Goal: Transaction & Acquisition: Purchase product/service

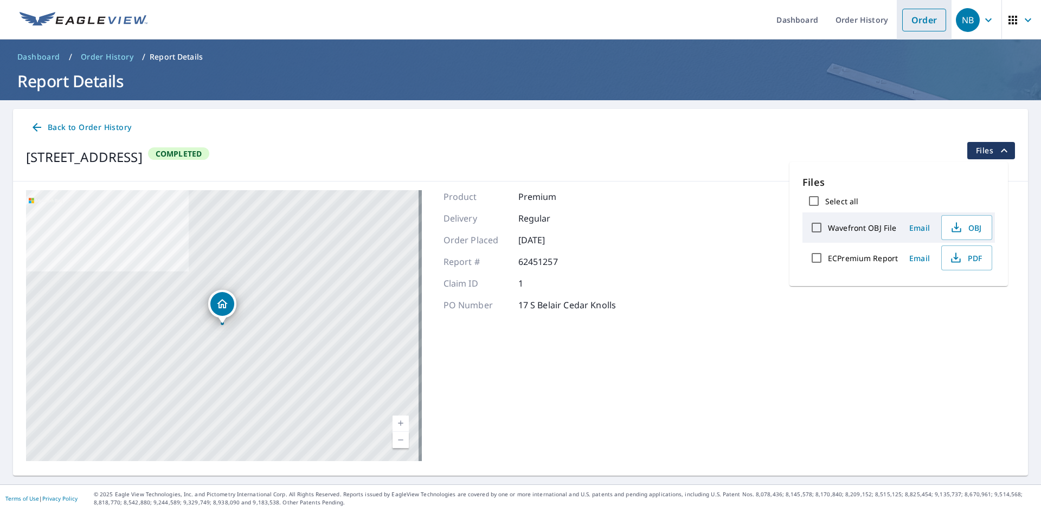
click at [920, 17] on link "Order" at bounding box center [924, 20] width 44 height 23
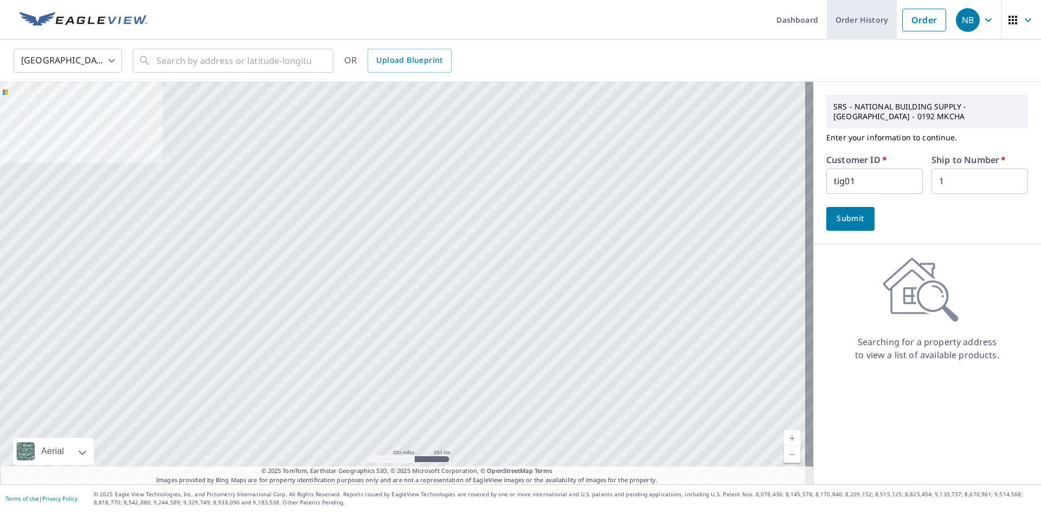
click at [864, 18] on link "Order History" at bounding box center [862, 20] width 70 height 40
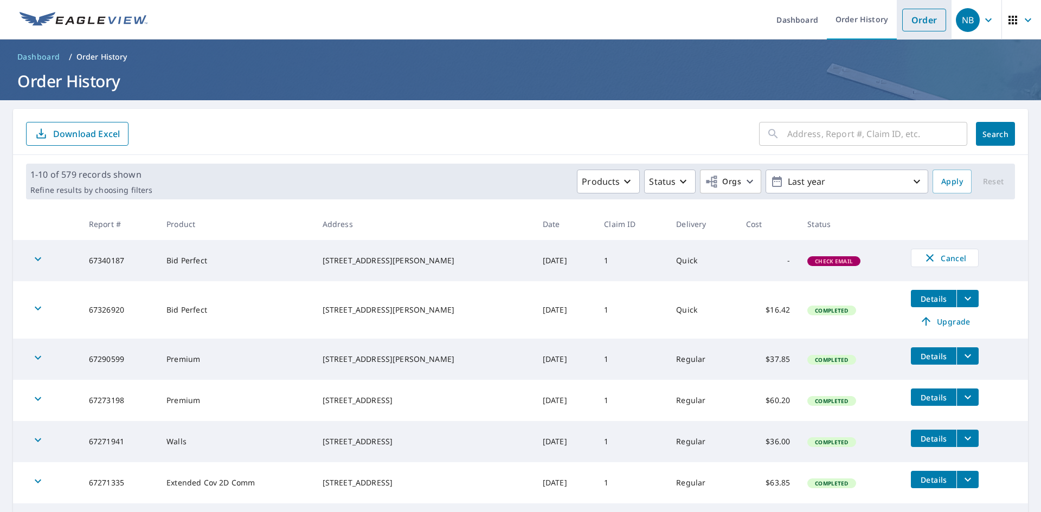
click at [923, 14] on link "Order" at bounding box center [924, 20] width 44 height 23
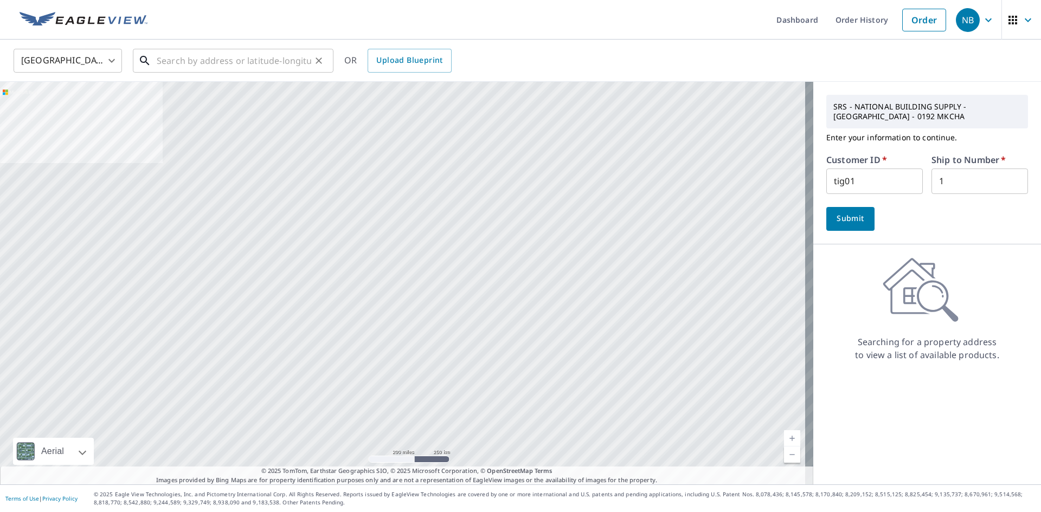
click at [235, 69] on input "text" at bounding box center [234, 61] width 155 height 30
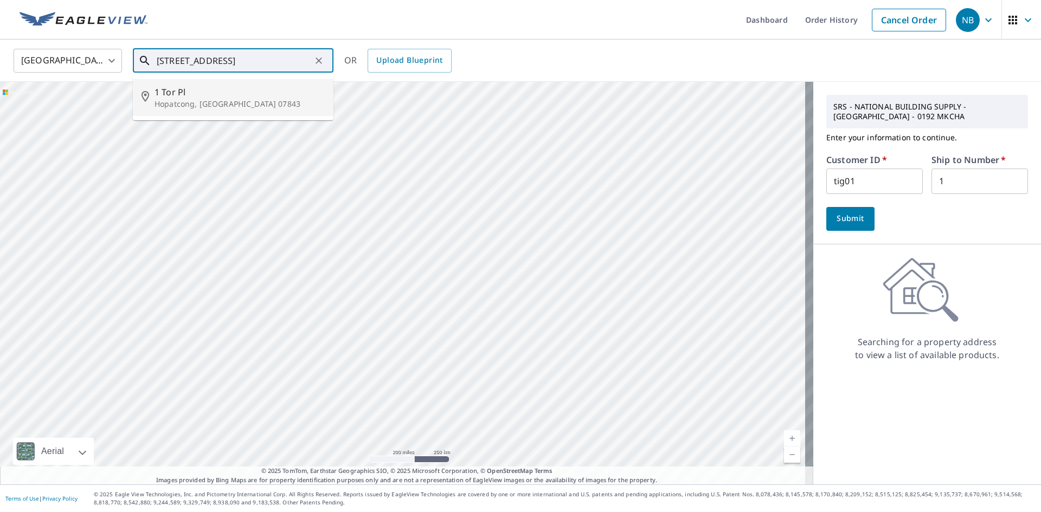
click at [218, 108] on p "Hopatcong, [GEOGRAPHIC_DATA] 07843" at bounding box center [240, 104] width 170 height 11
type input "[STREET_ADDRESS]"
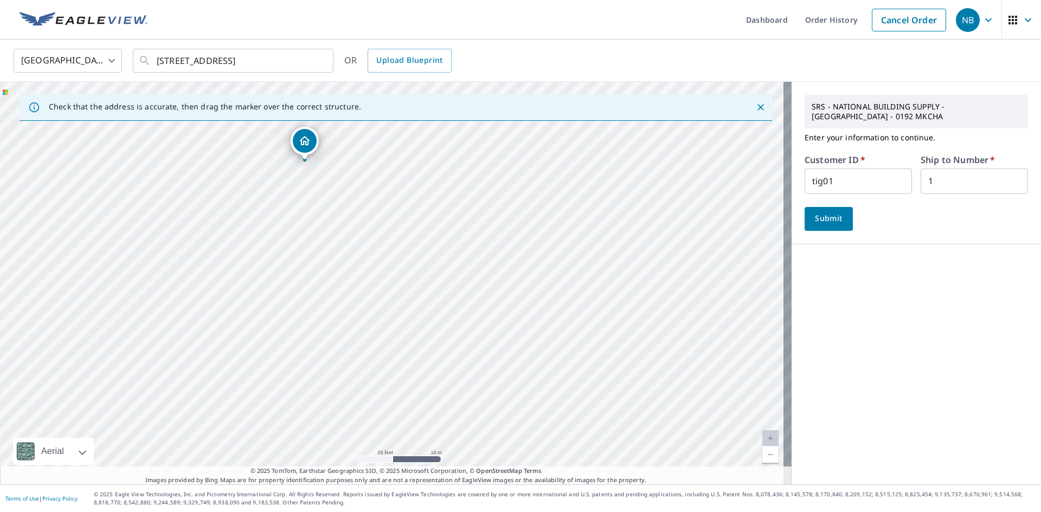
drag, startPoint x: 231, startPoint y: 238, endPoint x: 401, endPoint y: 216, distance: 171.7
click at [401, 216] on div "[STREET_ADDRESS]" at bounding box center [396, 283] width 792 height 403
drag, startPoint x: 429, startPoint y: 234, endPoint x: 460, endPoint y: 304, distance: 76.7
click at [460, 304] on div "[STREET_ADDRESS]" at bounding box center [396, 283] width 792 height 403
click at [746, 18] on link "Dashboard" at bounding box center [766, 20] width 59 height 40
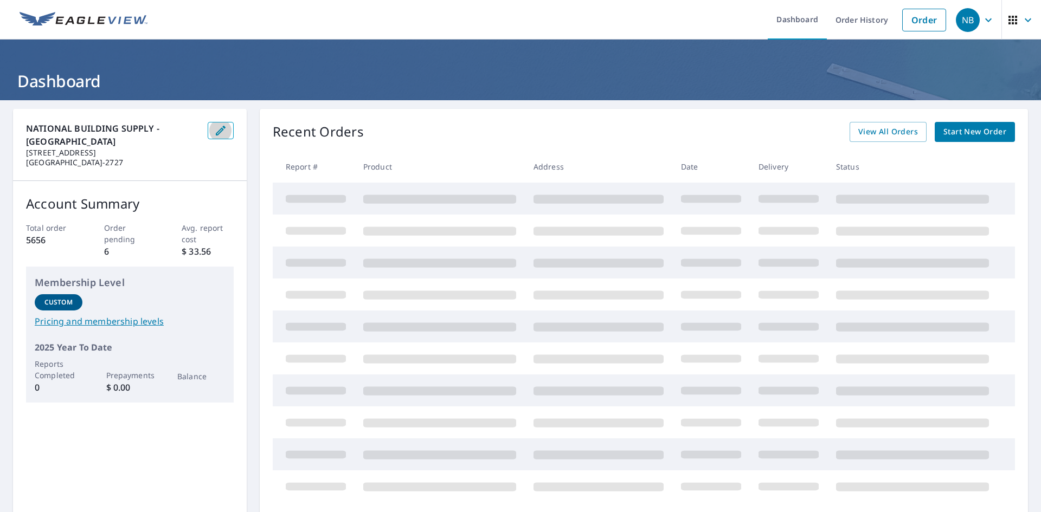
click at [215, 134] on icon "button" at bounding box center [220, 130] width 13 height 13
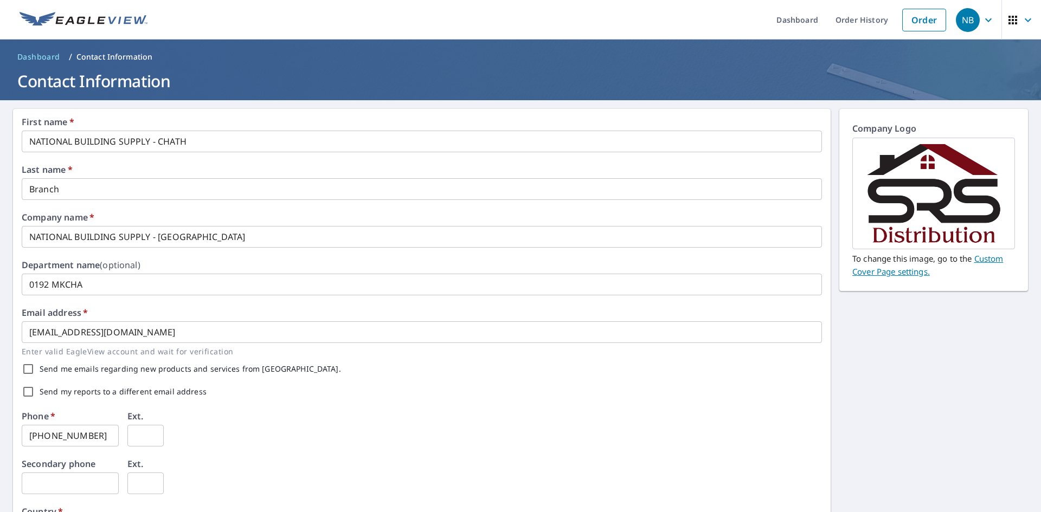
click at [110, 58] on p "Contact Information" at bounding box center [114, 57] width 76 height 11
click at [35, 56] on span "Dashboard" at bounding box center [38, 57] width 43 height 11
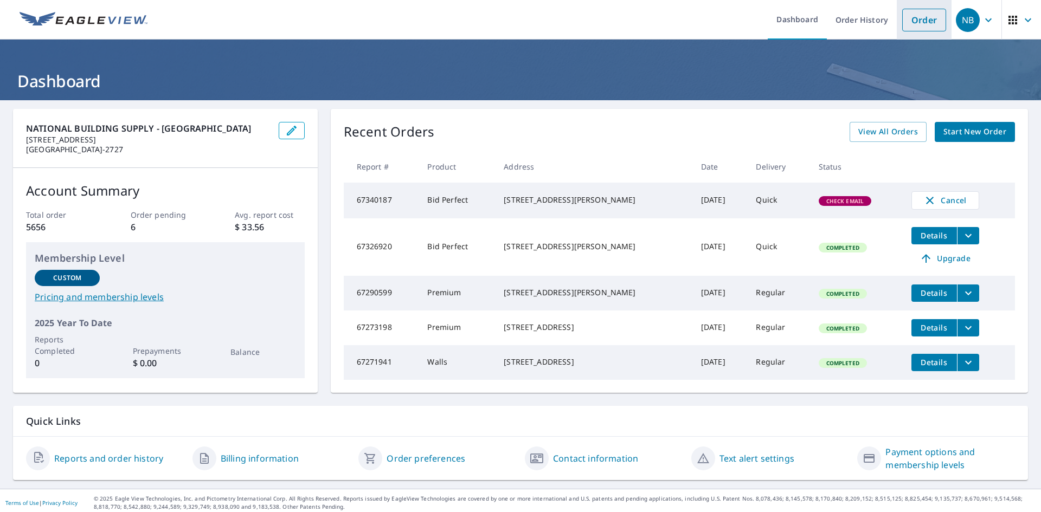
click at [923, 18] on link "Order" at bounding box center [924, 20] width 44 height 23
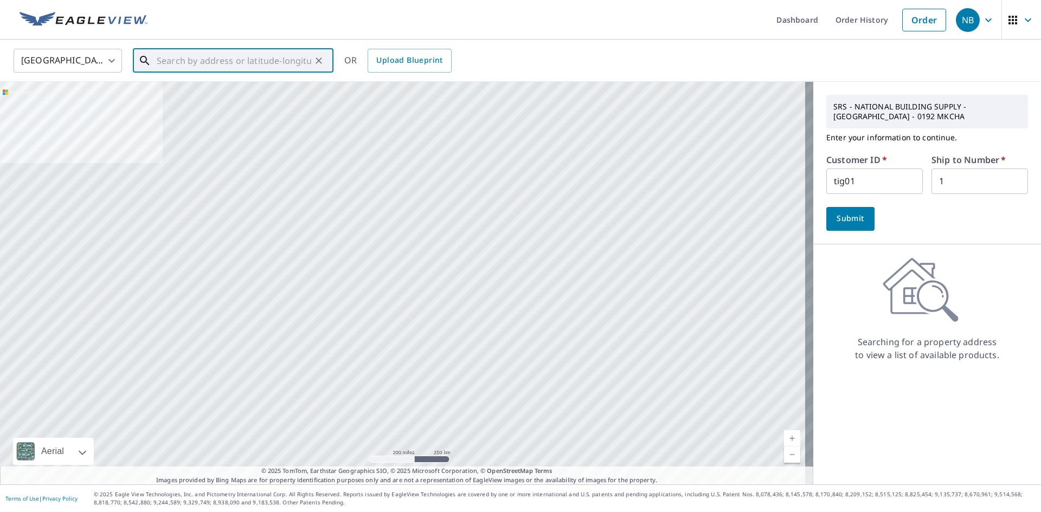
click at [244, 66] on input "text" at bounding box center [234, 61] width 155 height 30
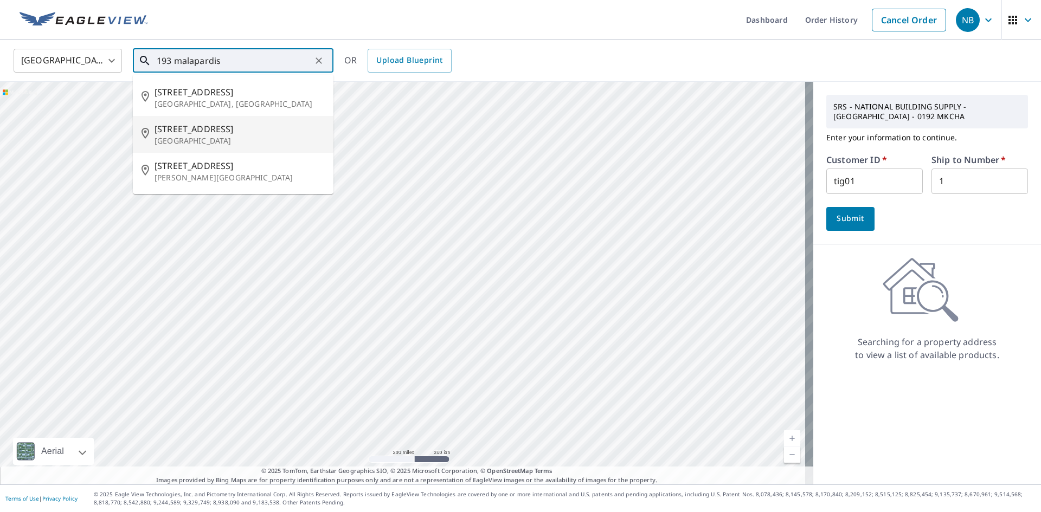
click at [211, 132] on span "[STREET_ADDRESS]" at bounding box center [240, 129] width 170 height 13
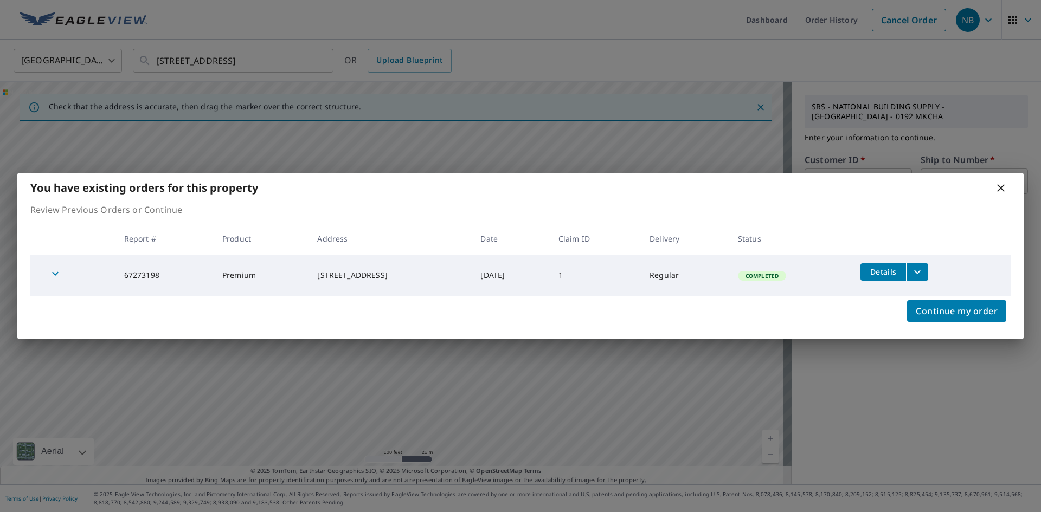
click at [1002, 190] on icon at bounding box center [1000, 188] width 13 height 13
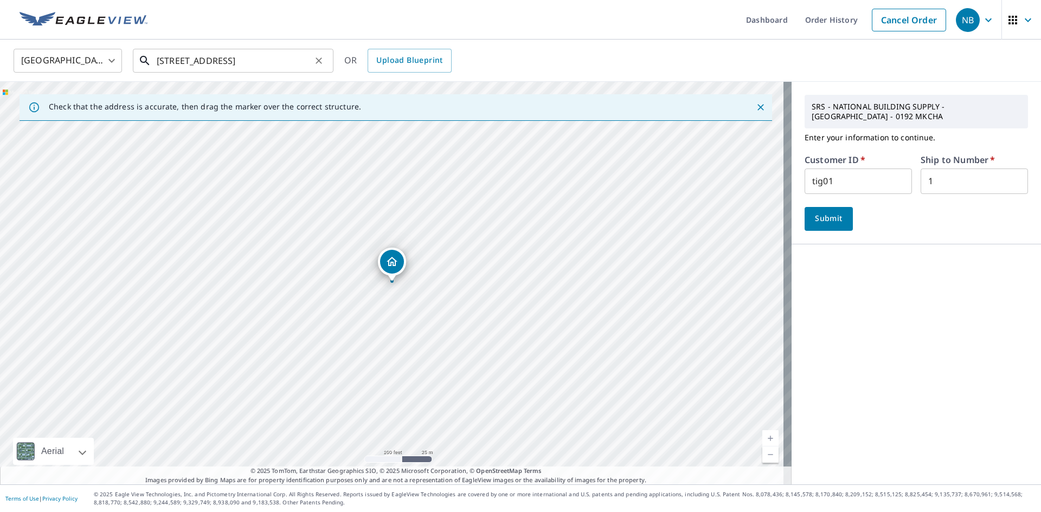
click at [172, 60] on input "[STREET_ADDRESS]" at bounding box center [234, 61] width 155 height 30
click at [172, 61] on input "[STREET_ADDRESS]" at bounding box center [234, 61] width 155 height 30
click at [171, 62] on input "[STREET_ADDRESS]" at bounding box center [234, 61] width 155 height 30
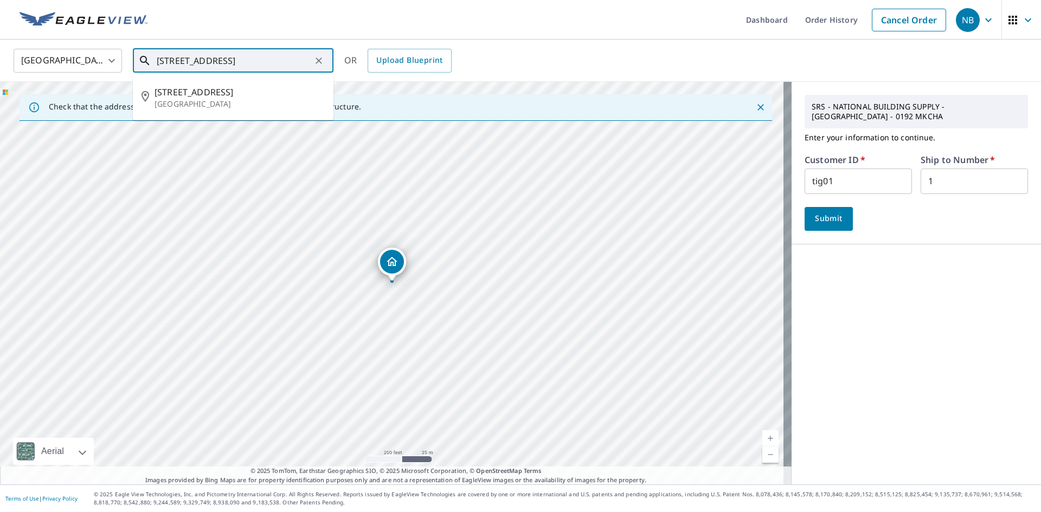
drag, startPoint x: 172, startPoint y: 62, endPoint x: 0, endPoint y: 107, distance: 178.3
click at [0, 98] on div "[GEOGRAPHIC_DATA] [GEOGRAPHIC_DATA] ​ [STREET_ADDRESS] ​ [STREET_ADDRESS] OR Up…" at bounding box center [520, 262] width 1041 height 445
click at [173, 57] on input "[STREET_ADDRESS]" at bounding box center [234, 61] width 155 height 30
drag, startPoint x: 171, startPoint y: 60, endPoint x: 147, endPoint y: 58, distance: 23.4
click at [147, 58] on div "[STREET_ADDRESS] ​" at bounding box center [233, 61] width 201 height 24
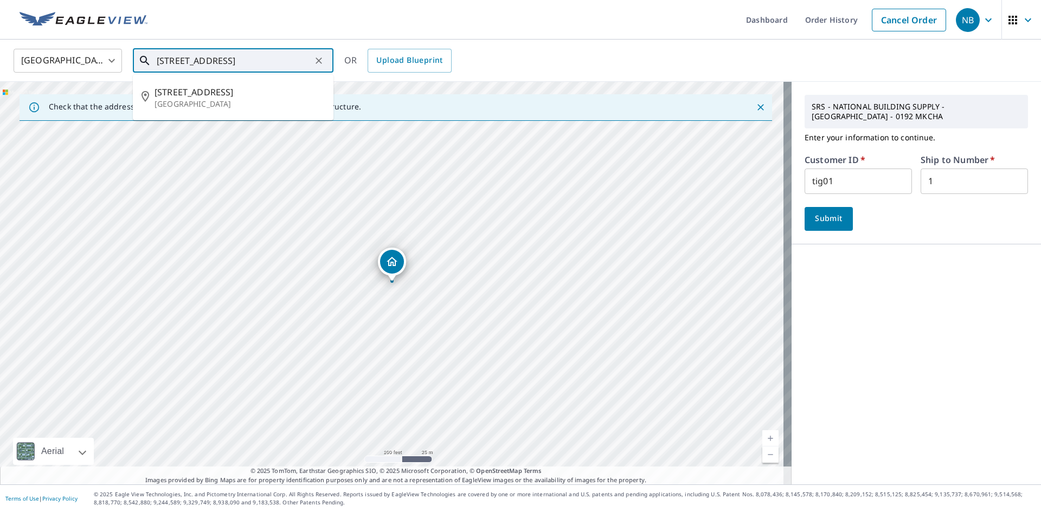
click at [169, 65] on input "[STREET_ADDRESS]" at bounding box center [234, 61] width 155 height 30
click at [184, 100] on p "[GEOGRAPHIC_DATA]" at bounding box center [240, 104] width 170 height 11
drag, startPoint x: 165, startPoint y: 61, endPoint x: 203, endPoint y: 62, distance: 38.0
click at [203, 62] on input "[STREET_ADDRESS]" at bounding box center [234, 61] width 155 height 30
click at [173, 62] on input "[STREET_ADDRESS]" at bounding box center [234, 61] width 155 height 30
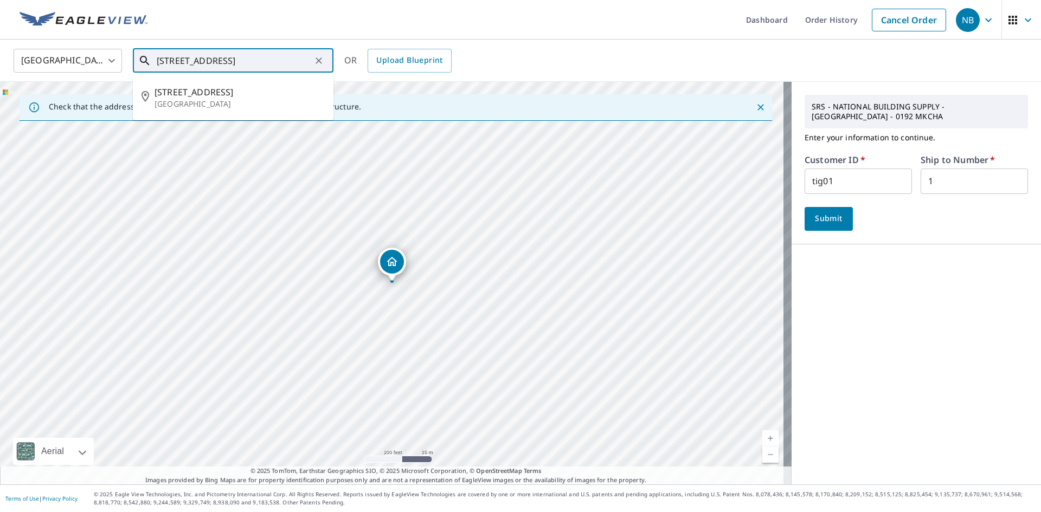
click at [171, 62] on input "[STREET_ADDRESS]" at bounding box center [234, 61] width 155 height 30
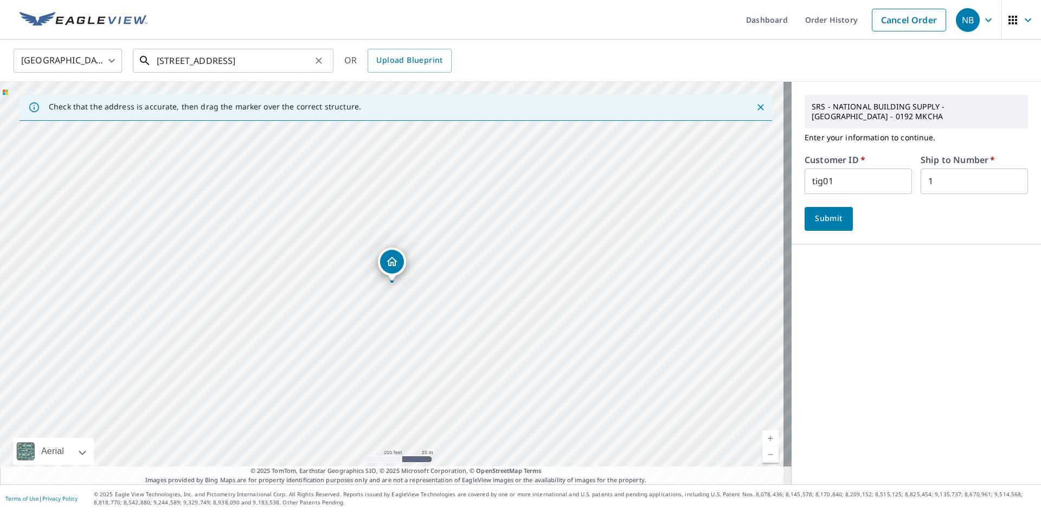
click at [170, 62] on input "[STREET_ADDRESS]" at bounding box center [234, 61] width 155 height 30
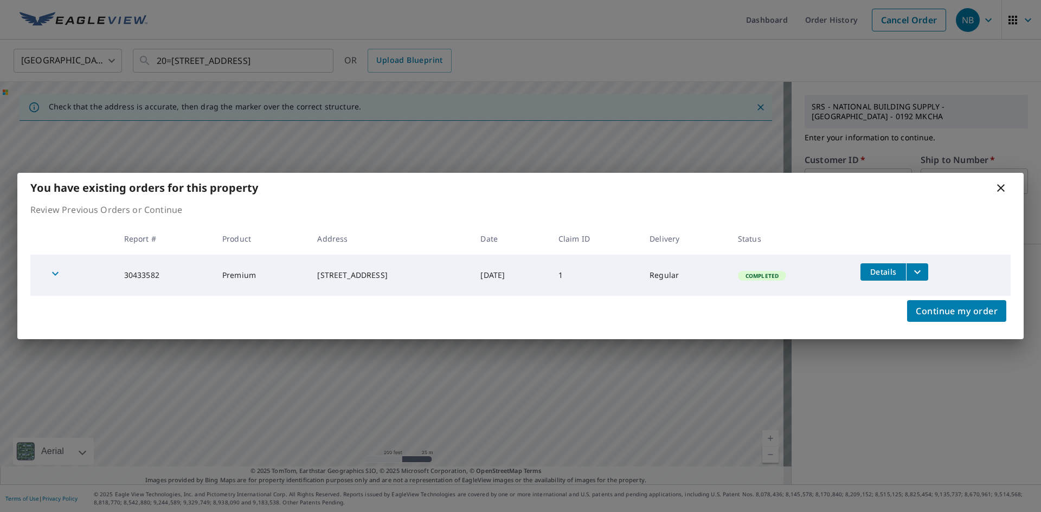
click at [994, 185] on div "You have existing orders for this property" at bounding box center [520, 188] width 1006 height 30
click at [1000, 183] on icon at bounding box center [1000, 188] width 13 height 13
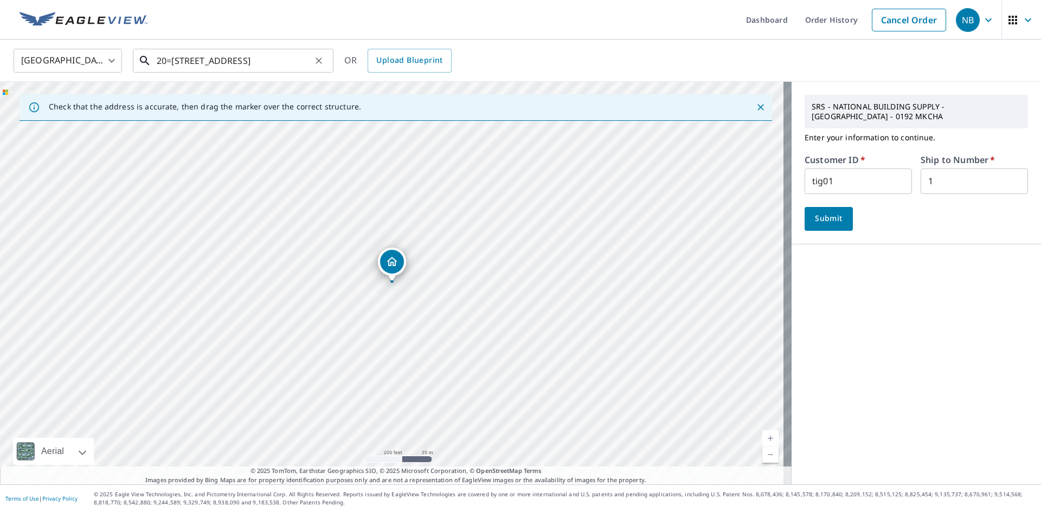
click at [172, 61] on input "20=[STREET_ADDRESS]" at bounding box center [234, 61] width 155 height 30
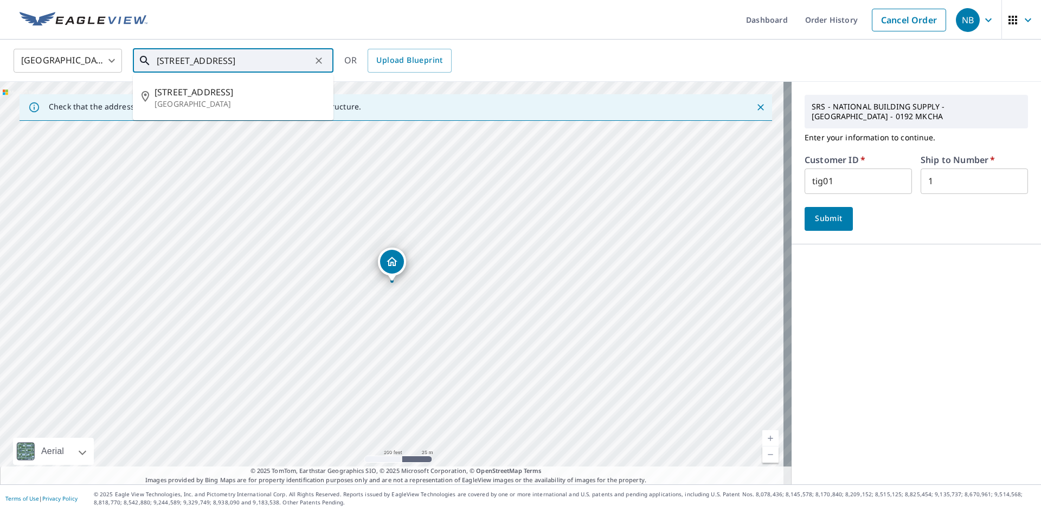
click at [172, 62] on input "[STREET_ADDRESS]" at bounding box center [234, 61] width 155 height 30
click at [171, 60] on input "[STREET_ADDRESS]" at bounding box center [234, 61] width 155 height 30
click at [174, 60] on input "[STREET_ADDRESS]" at bounding box center [234, 61] width 155 height 30
click at [172, 60] on input "[STREET_ADDRESS]" at bounding box center [234, 61] width 155 height 30
type input "[STREET_ADDRESS]"
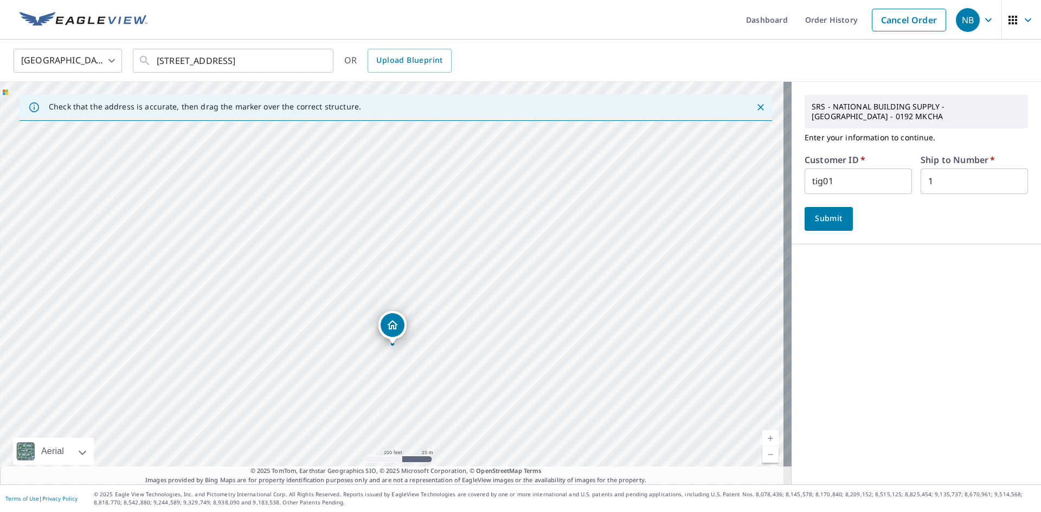
drag, startPoint x: 393, startPoint y: 268, endPoint x: 394, endPoint y: 329, distance: 60.7
click at [832, 217] on span "Submit" at bounding box center [828, 219] width 31 height 14
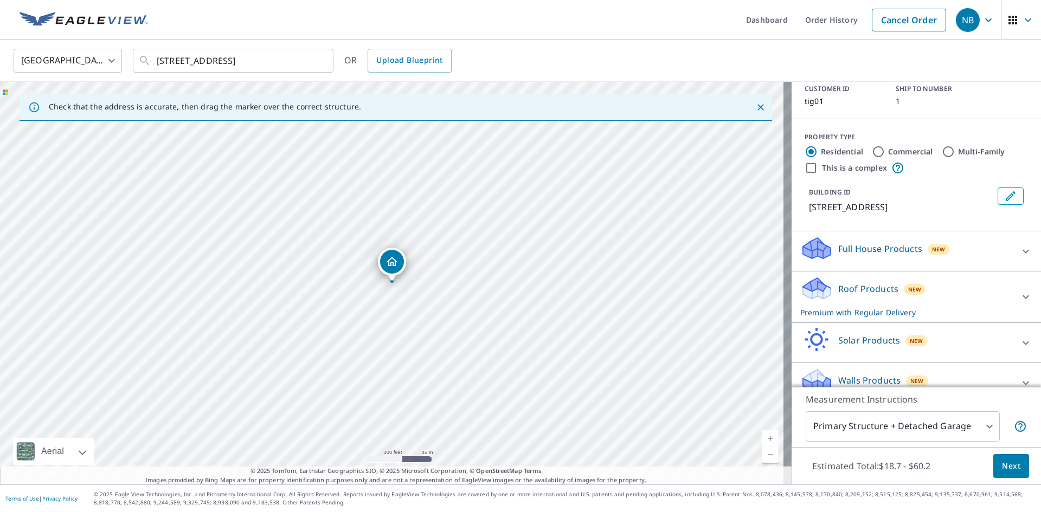
scroll to position [100, 0]
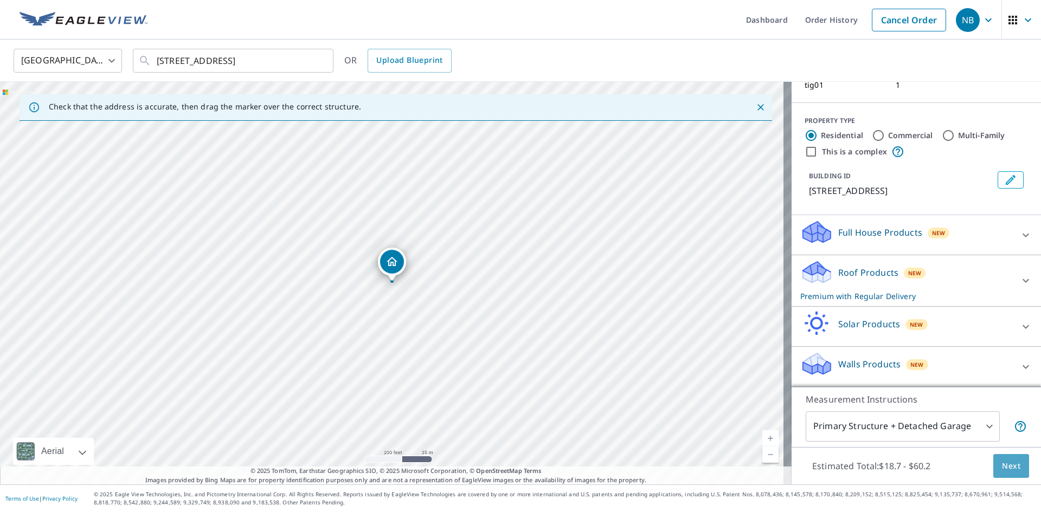
click at [1007, 468] on span "Next" at bounding box center [1011, 467] width 18 height 14
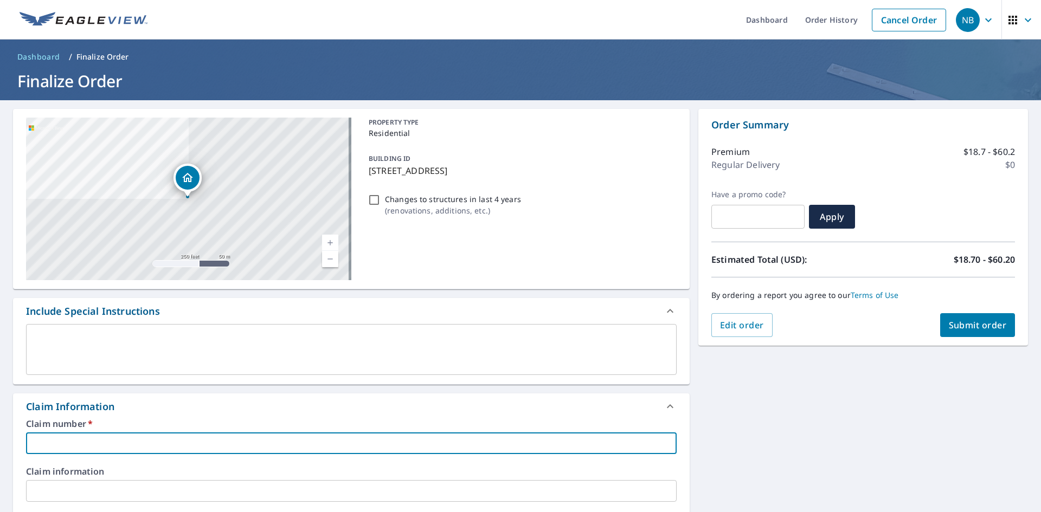
click at [87, 442] on input "text" at bounding box center [351, 444] width 651 height 22
type input "1"
checkbox input "true"
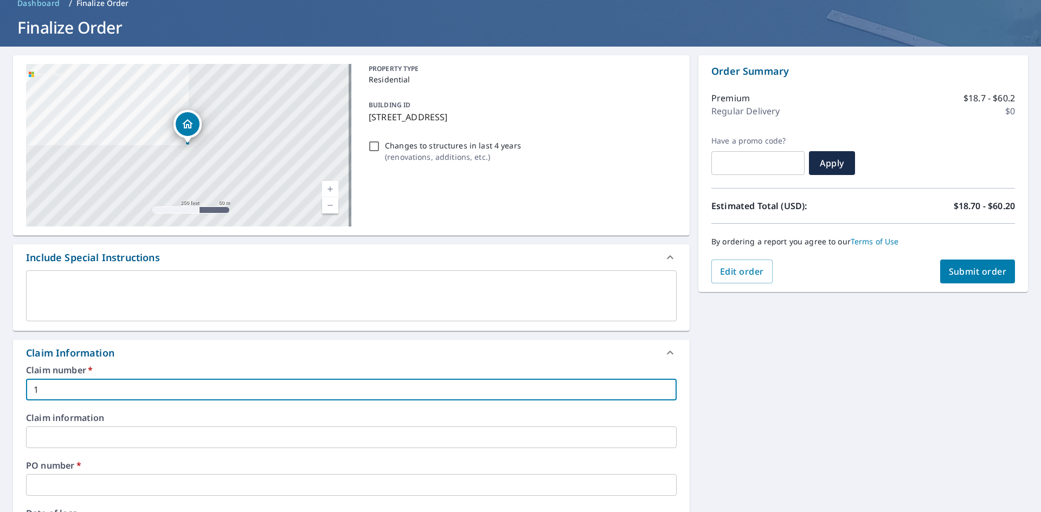
scroll to position [163, 0]
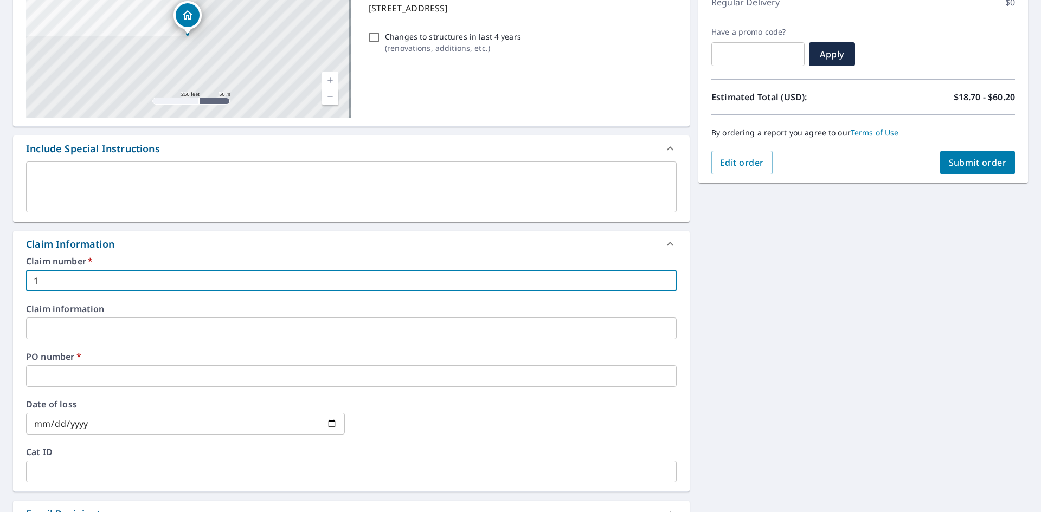
click at [82, 369] on input "text" at bounding box center [351, 376] width 651 height 22
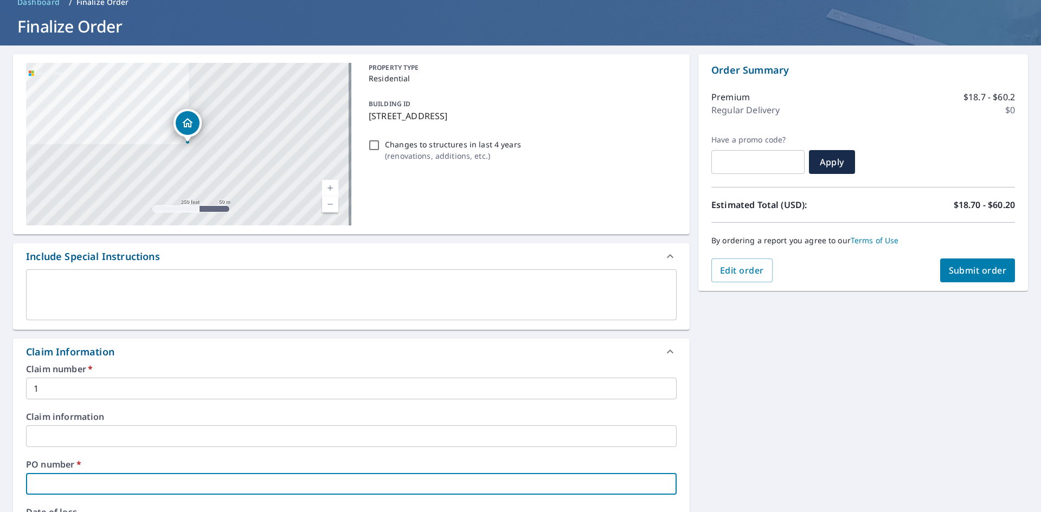
scroll to position [54, 0]
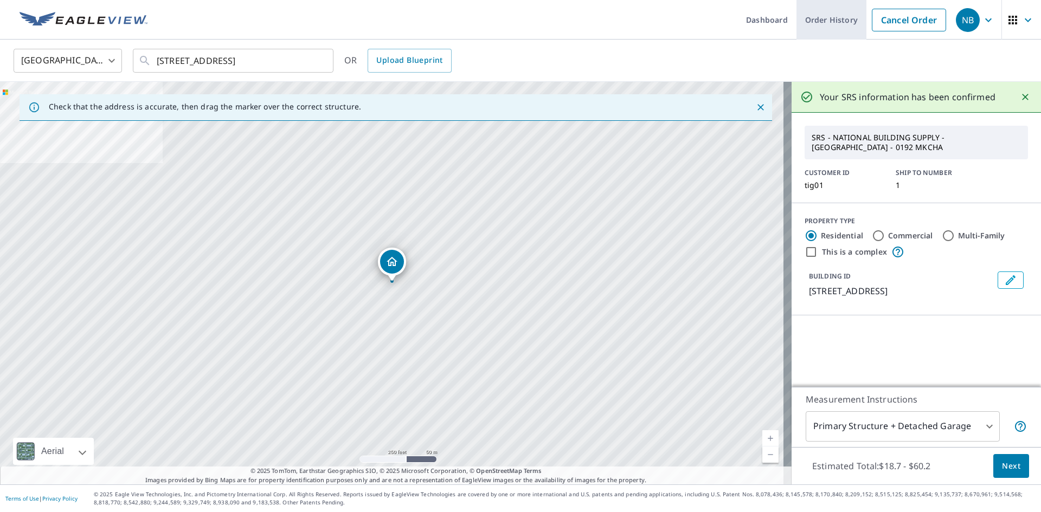
click at [818, 25] on link "Order History" at bounding box center [831, 20] width 70 height 40
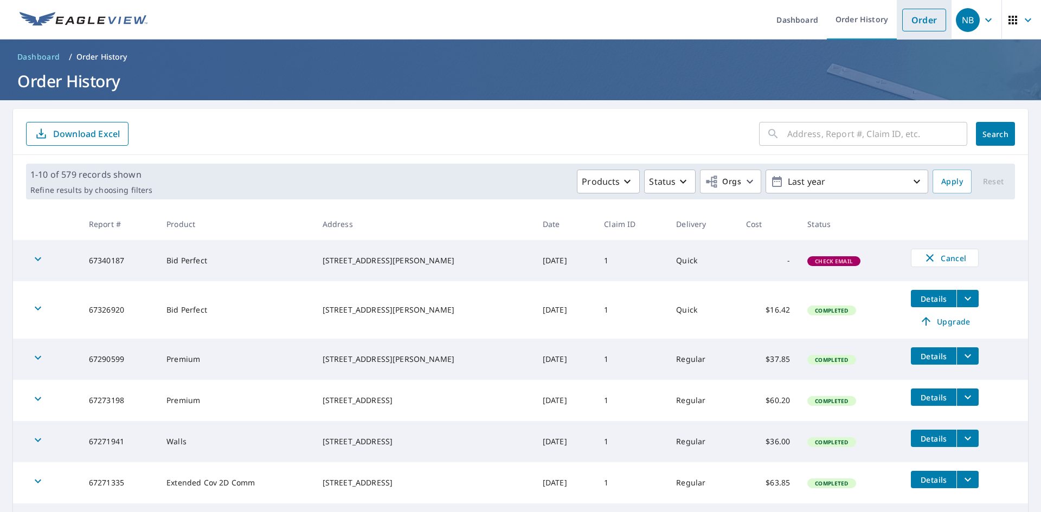
click at [922, 20] on link "Order" at bounding box center [924, 20] width 44 height 23
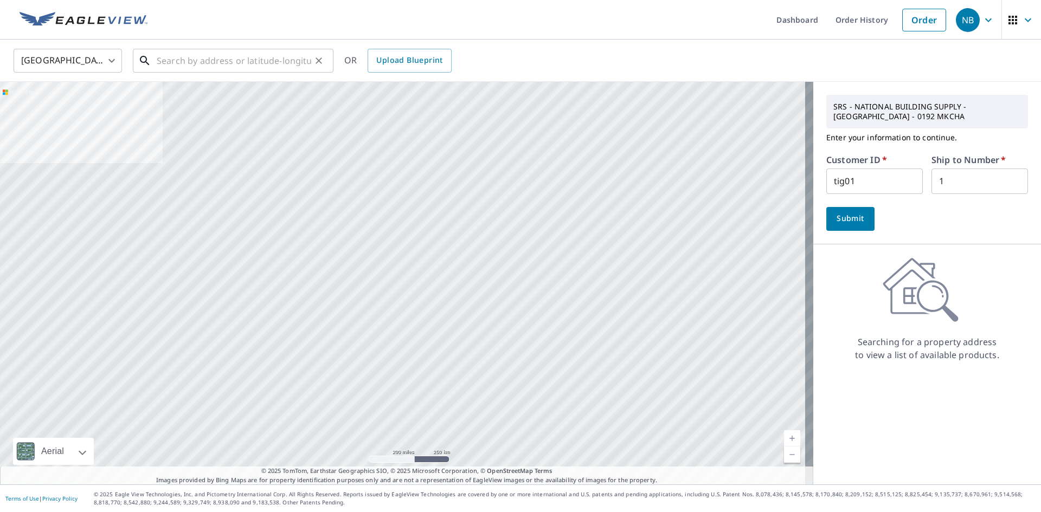
click at [279, 56] on input "text" at bounding box center [234, 61] width 155 height 30
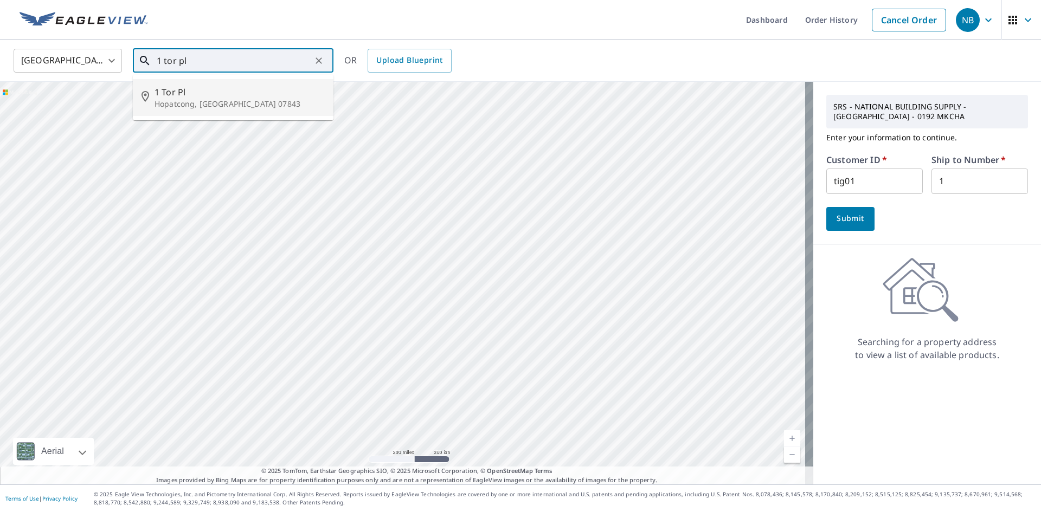
click at [208, 112] on li "[STREET_ADDRESS]" at bounding box center [233, 97] width 201 height 37
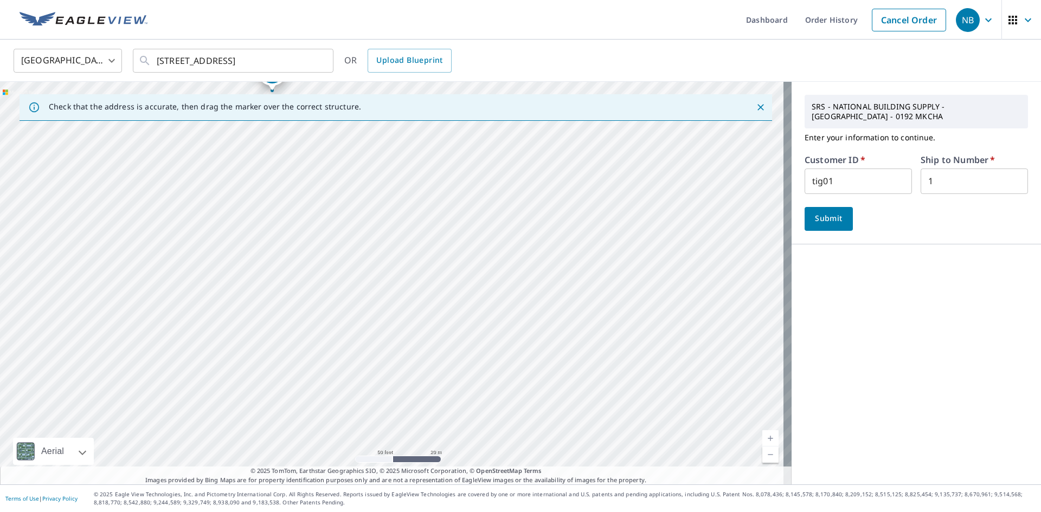
click at [317, 301] on div "[STREET_ADDRESS]" at bounding box center [396, 283] width 792 height 403
drag, startPoint x: 340, startPoint y: 378, endPoint x: 610, endPoint y: 130, distance: 366.8
click at [612, 118] on div "Check that the address is accurate, then drag the marker over the correct struc…" at bounding box center [396, 283] width 792 height 403
click at [321, 263] on div "[STREET_ADDRESS]" at bounding box center [396, 283] width 792 height 403
drag, startPoint x: 284, startPoint y: 334, endPoint x: 822, endPoint y: 248, distance: 545.2
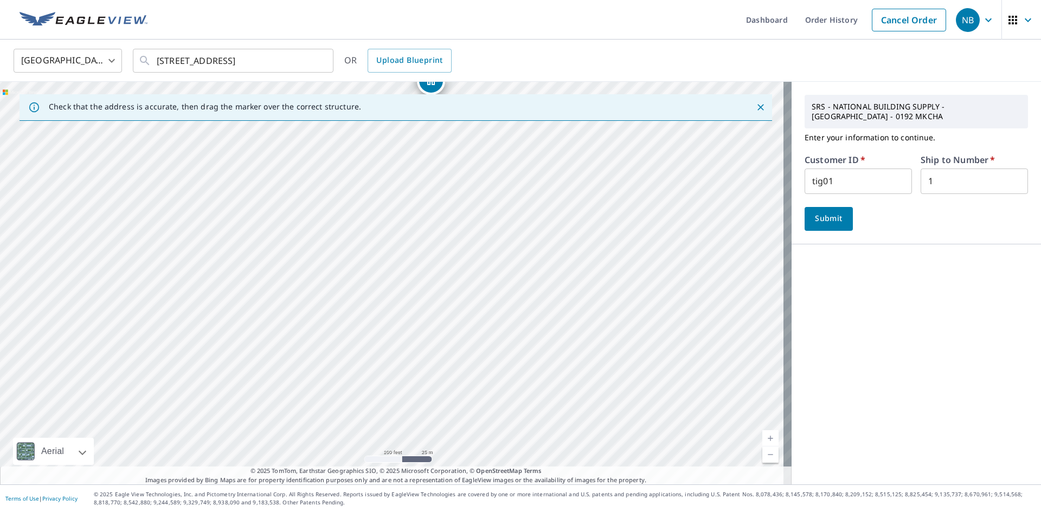
click at [833, 251] on div "Check that the address is accurate, then drag the marker over the correct struc…" at bounding box center [520, 283] width 1041 height 403
click at [636, 355] on div "[STREET_ADDRESS]" at bounding box center [396, 283] width 792 height 403
drag, startPoint x: 160, startPoint y: 291, endPoint x: 532, endPoint y: 326, distance: 373.5
click at [532, 326] on div "[STREET_ADDRESS]" at bounding box center [396, 283] width 792 height 403
drag, startPoint x: 506, startPoint y: 268, endPoint x: 514, endPoint y: 408, distance: 140.1
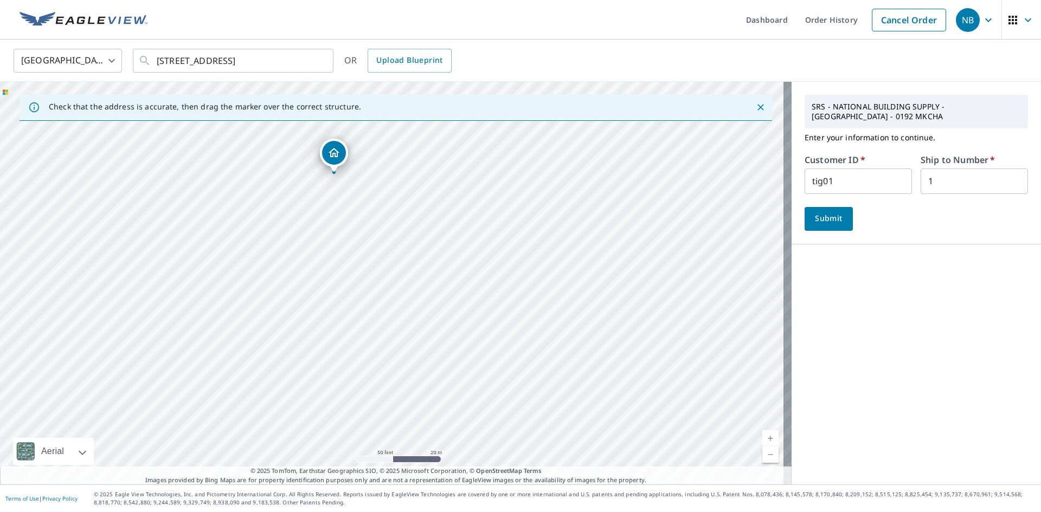
click at [514, 408] on div "[STREET_ADDRESS]" at bounding box center [396, 283] width 792 height 403
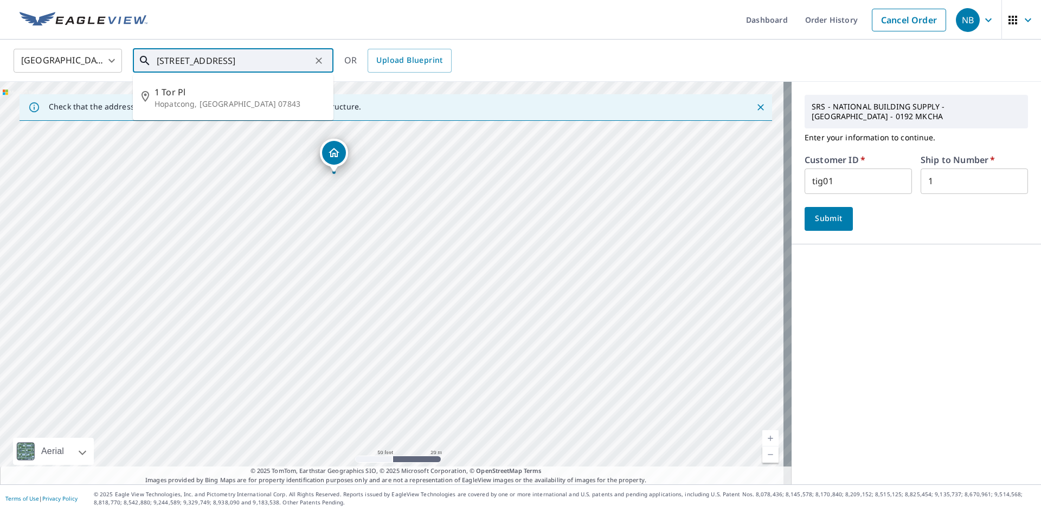
drag, startPoint x: 284, startPoint y: 69, endPoint x: 35, endPoint y: 61, distance: 249.5
click at [47, 62] on div "[GEOGRAPHIC_DATA] [GEOGRAPHIC_DATA] ​ [STREET_ADDRESS] ​ [STREET_ADDRESS] OR Up…" at bounding box center [516, 60] width 1022 height 25
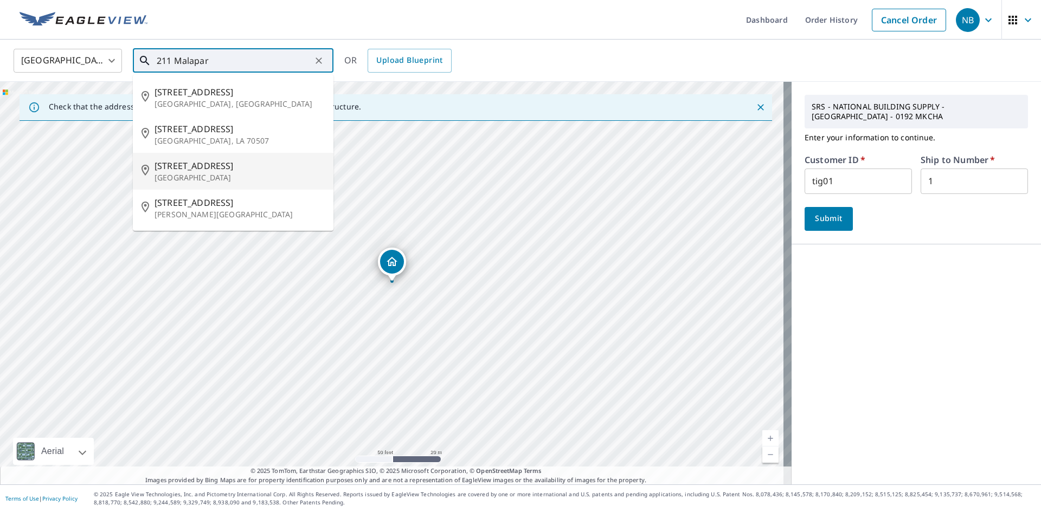
click at [205, 171] on span "[STREET_ADDRESS]" at bounding box center [240, 165] width 170 height 13
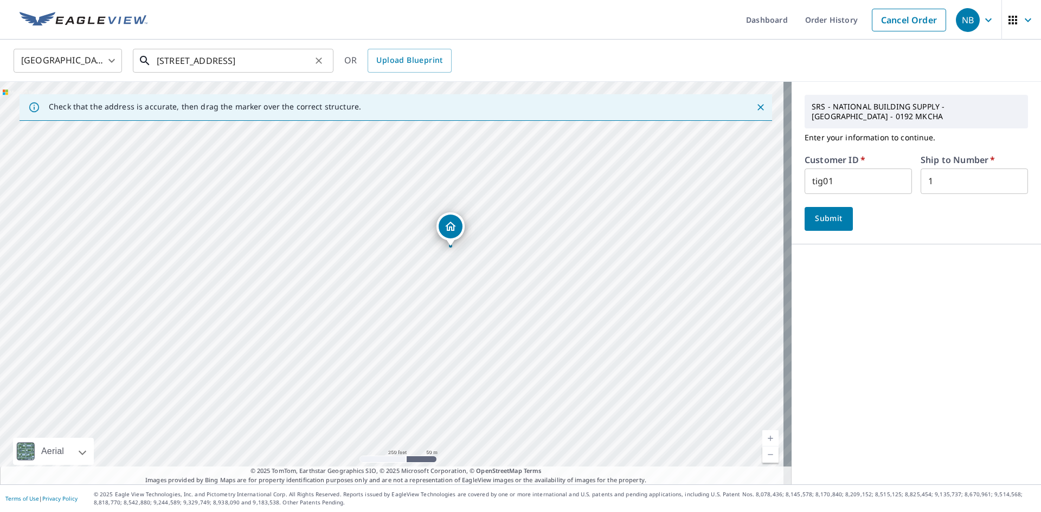
click at [172, 59] on input "[STREET_ADDRESS]" at bounding box center [234, 61] width 155 height 30
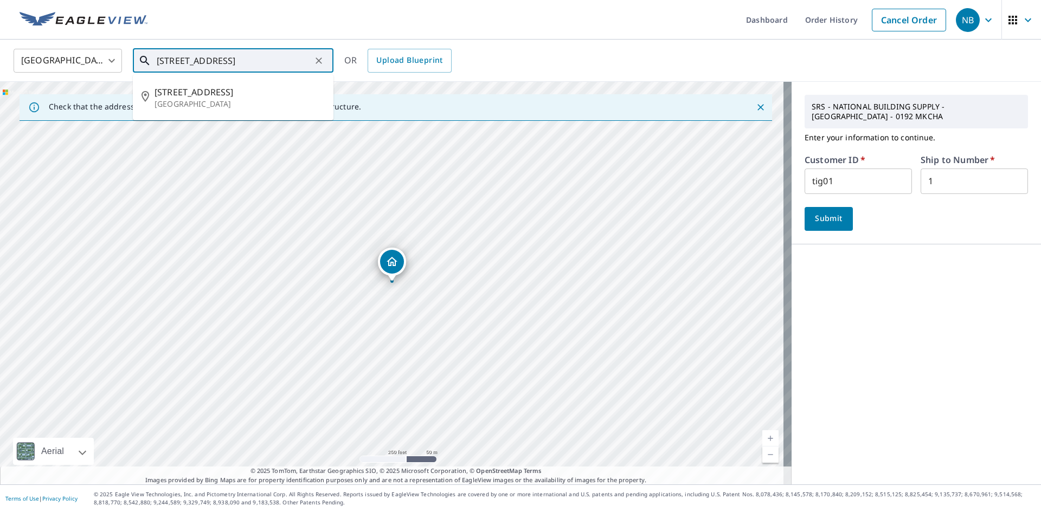
type input "[STREET_ADDRESS]"
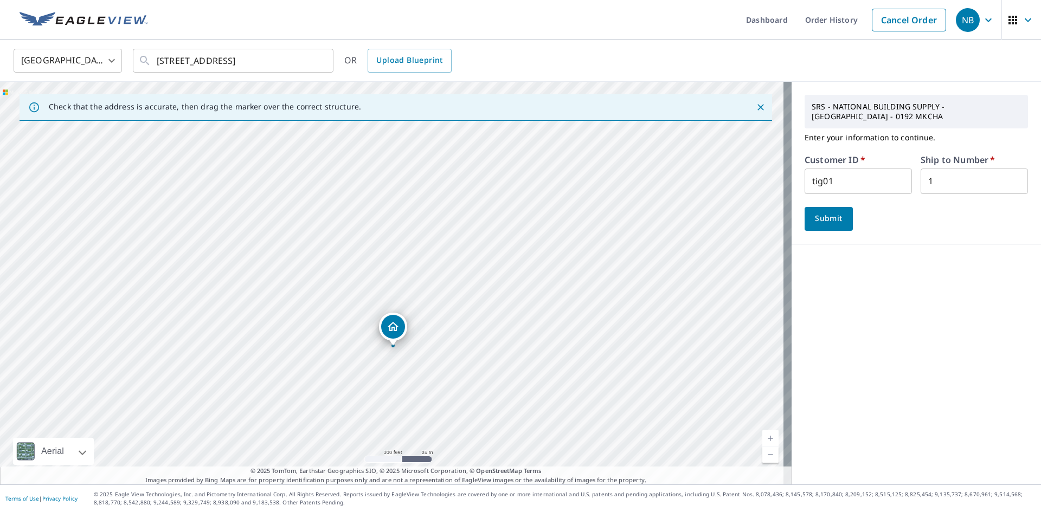
drag, startPoint x: 395, startPoint y: 265, endPoint x: 396, endPoint y: 330, distance: 64.5
click at [810, 226] on button "Submit" at bounding box center [829, 219] width 48 height 24
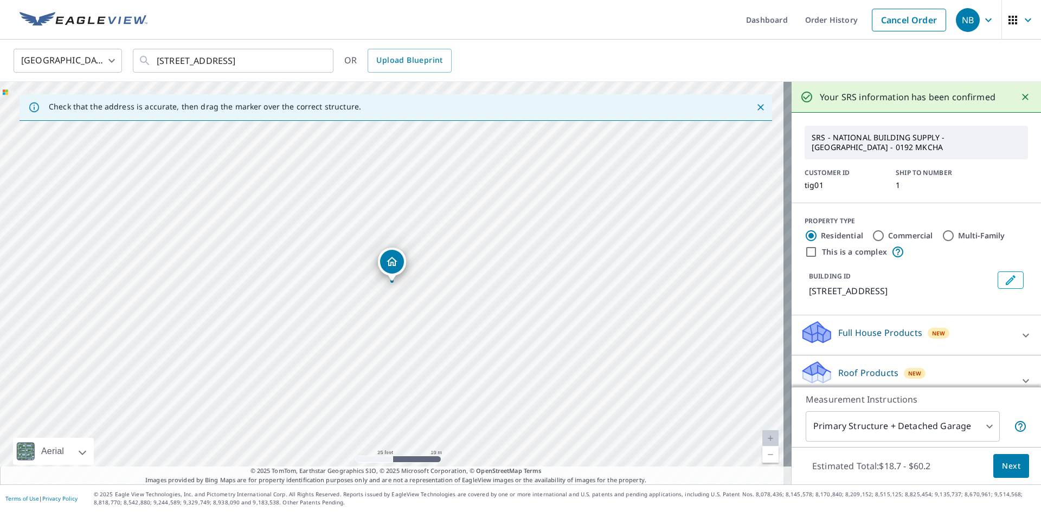
scroll to position [54, 0]
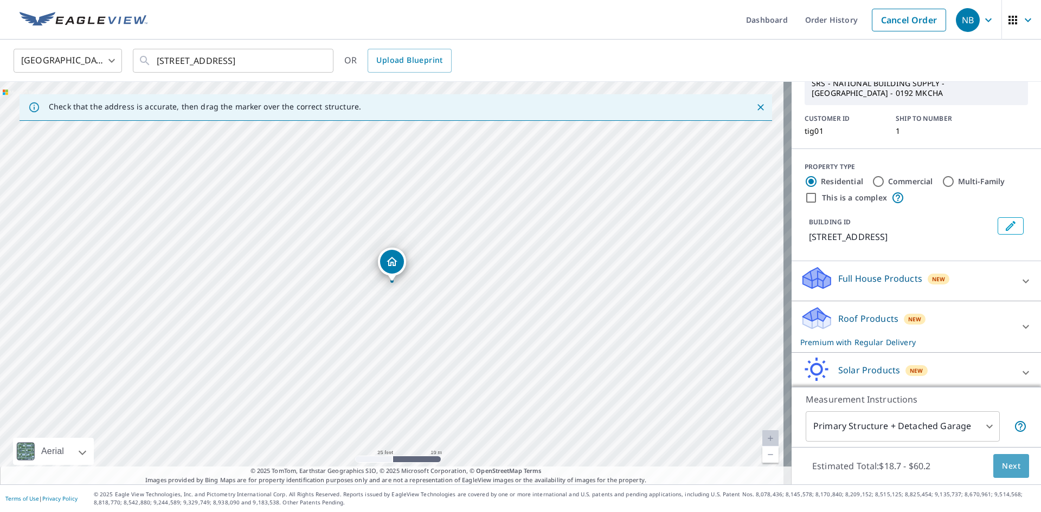
click at [1002, 472] on span "Next" at bounding box center [1011, 467] width 18 height 14
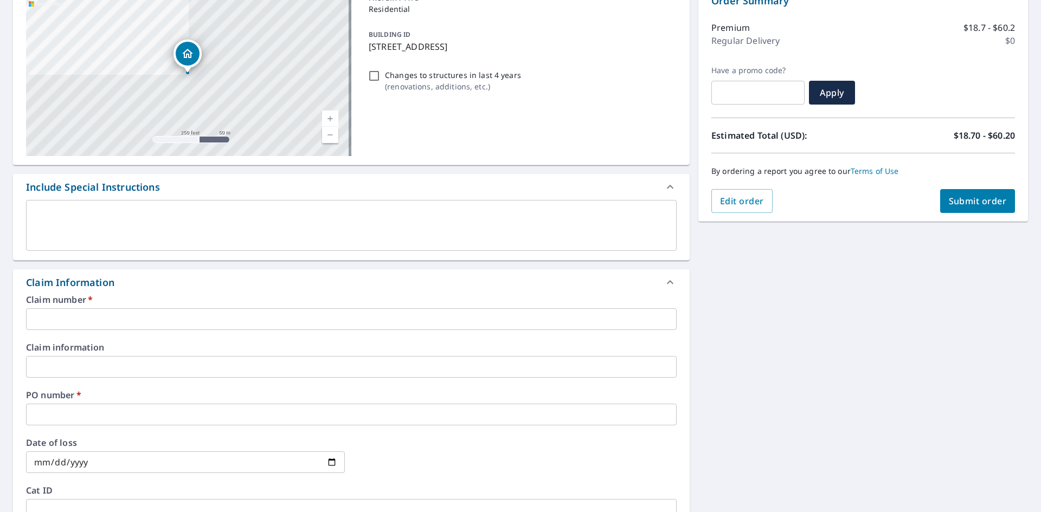
scroll to position [217, 0]
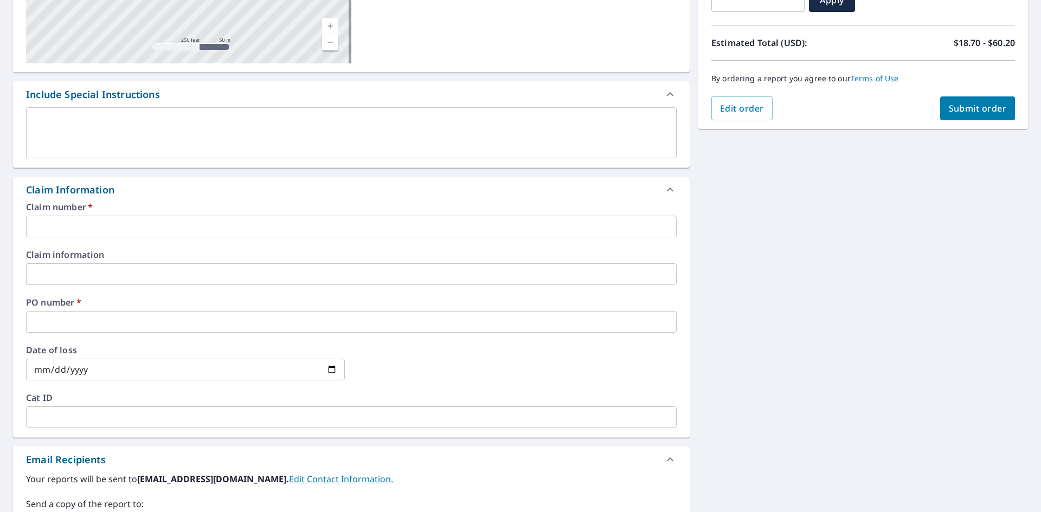
click at [168, 225] on input "text" at bounding box center [351, 227] width 651 height 22
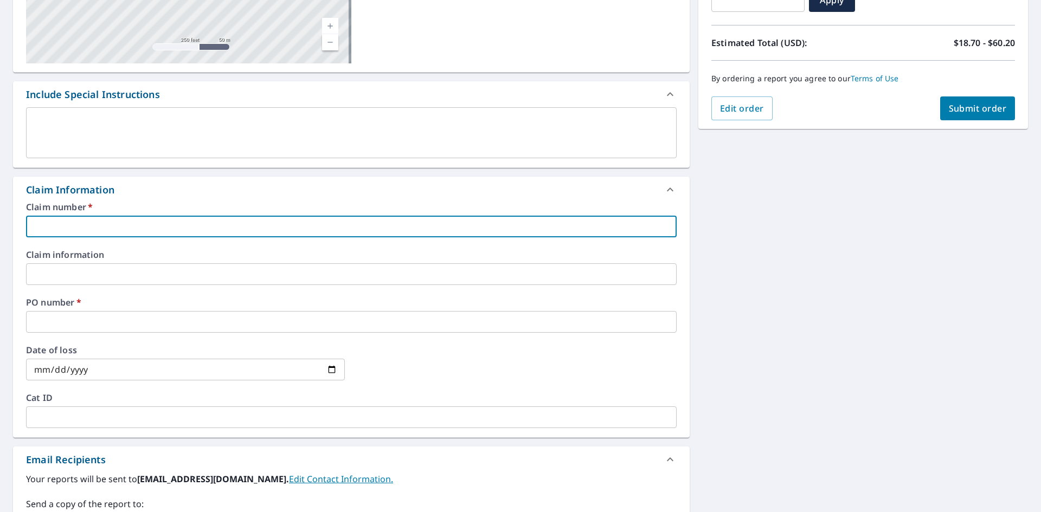
type input "1"
checkbox input "true"
click at [139, 325] on input "text" at bounding box center [351, 322] width 651 height 22
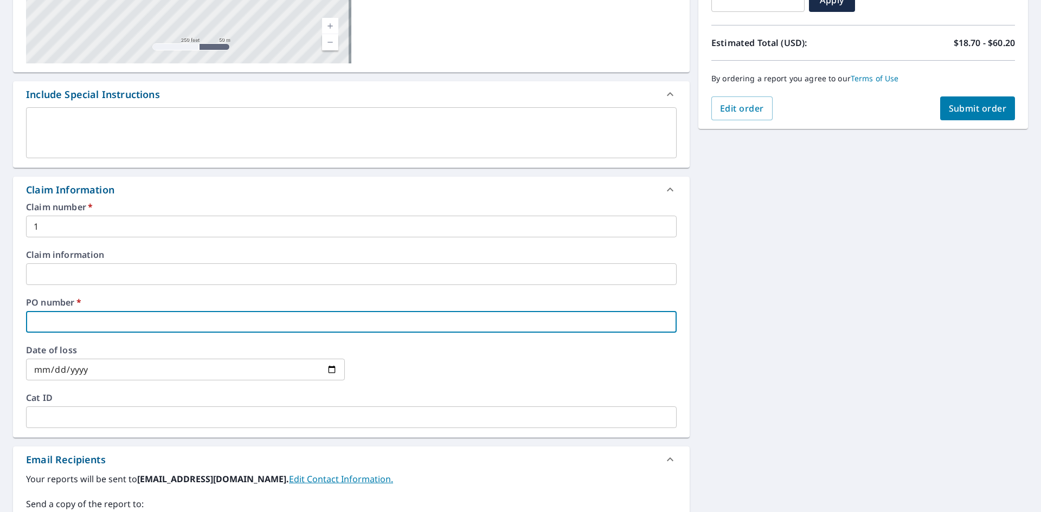
type input "2"
checkbox input "true"
type input "21"
checkbox input "true"
type input "211"
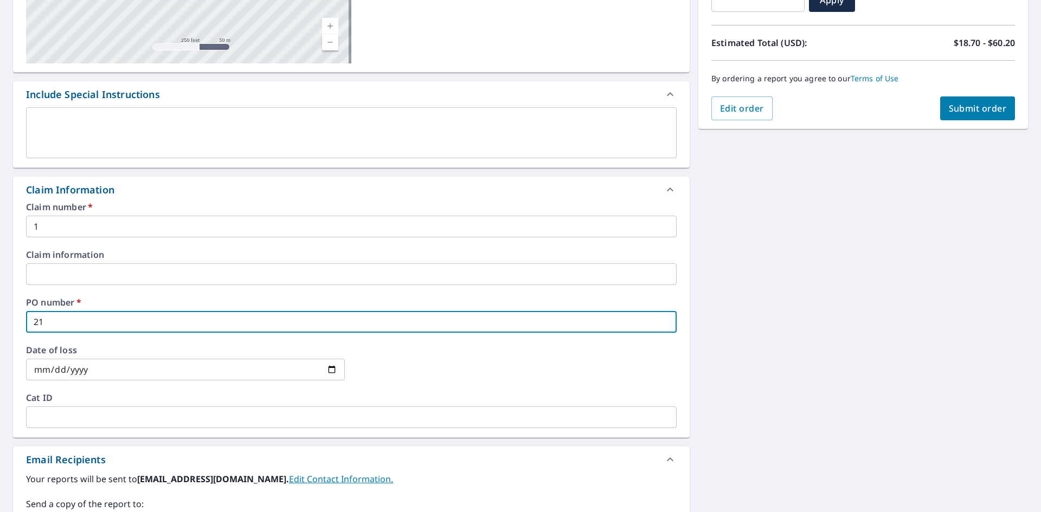
checkbox input "true"
type input "211"
checkbox input "true"
type input "211 M"
checkbox input "true"
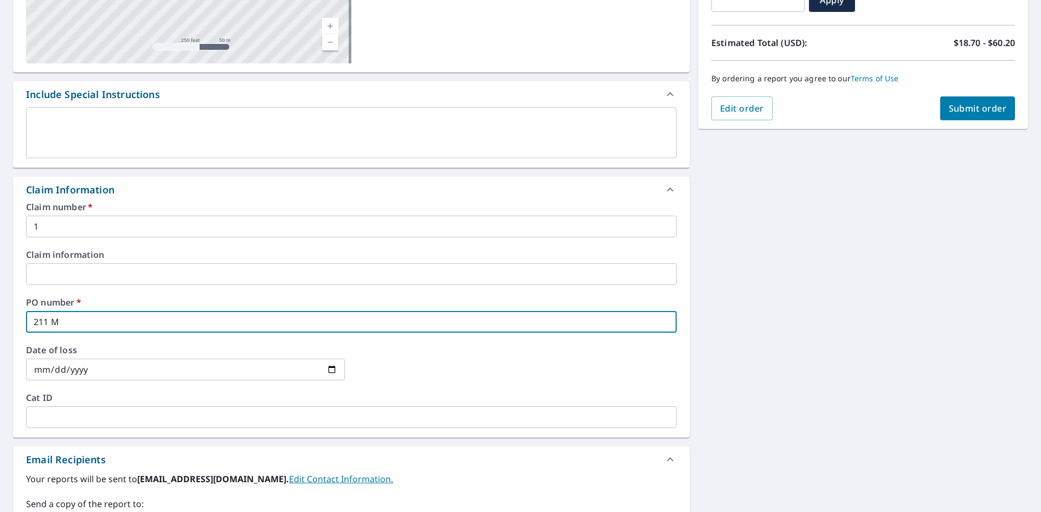
type input "211 Ma"
checkbox input "true"
type input "211 Mal"
checkbox input "true"
type input "211 Mala"
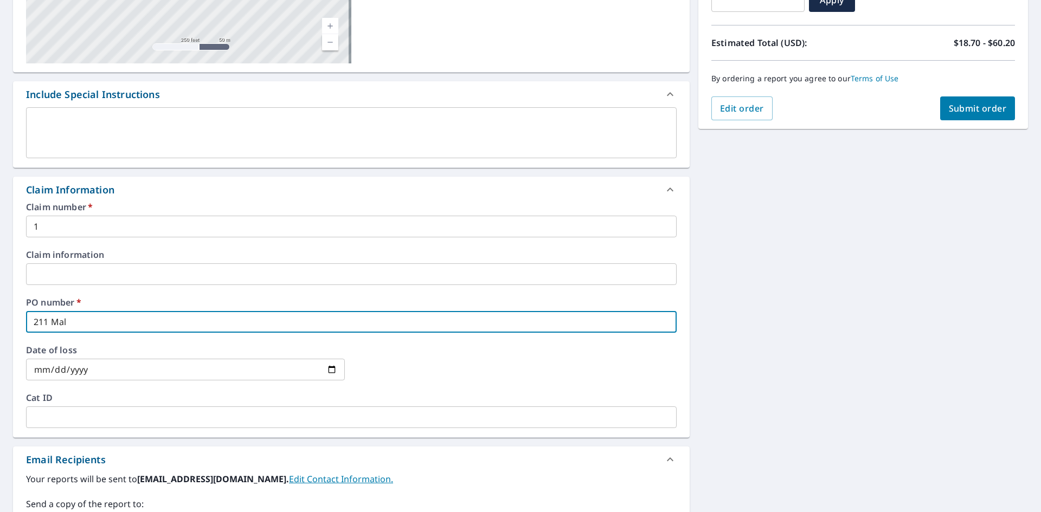
checkbox input "true"
type input "211 [PERSON_NAME]"
checkbox input "true"
type input "211 Malapa"
checkbox input "true"
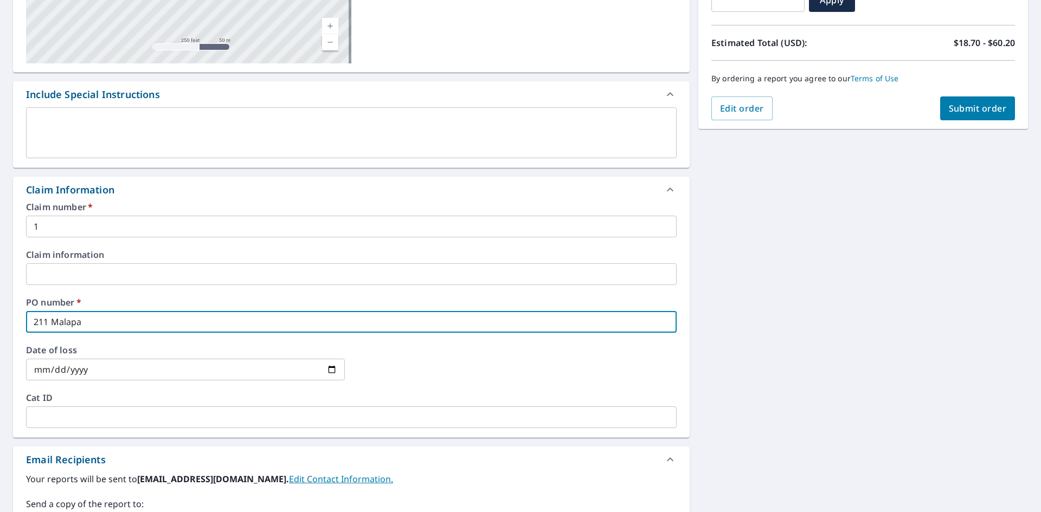
type input "211 Malapar"
checkbox input "true"
type input "211 Malapard"
checkbox input "true"
type input "211 Malapardi"
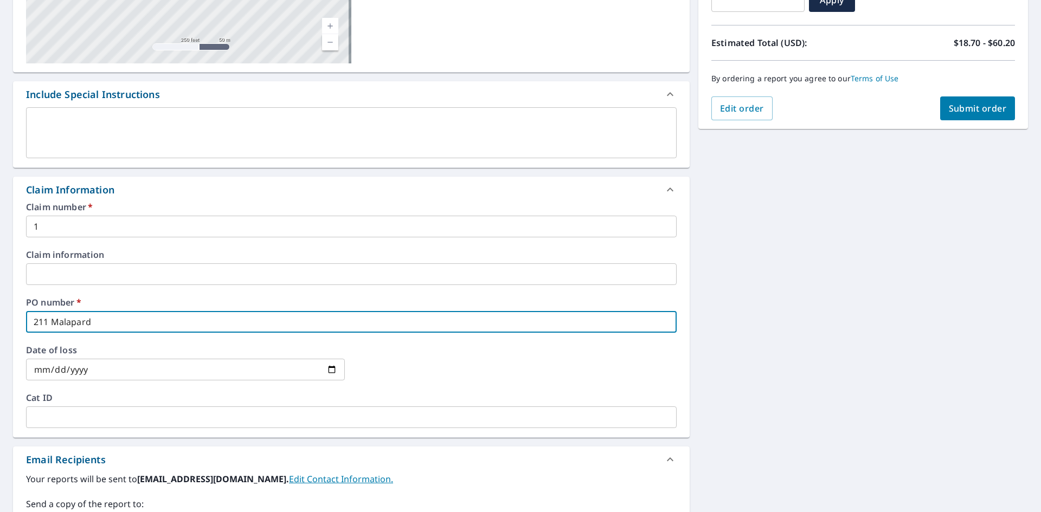
checkbox input "true"
type input "211 Malapardis"
checkbox input "true"
type input "211 Malapardis"
checkbox input "true"
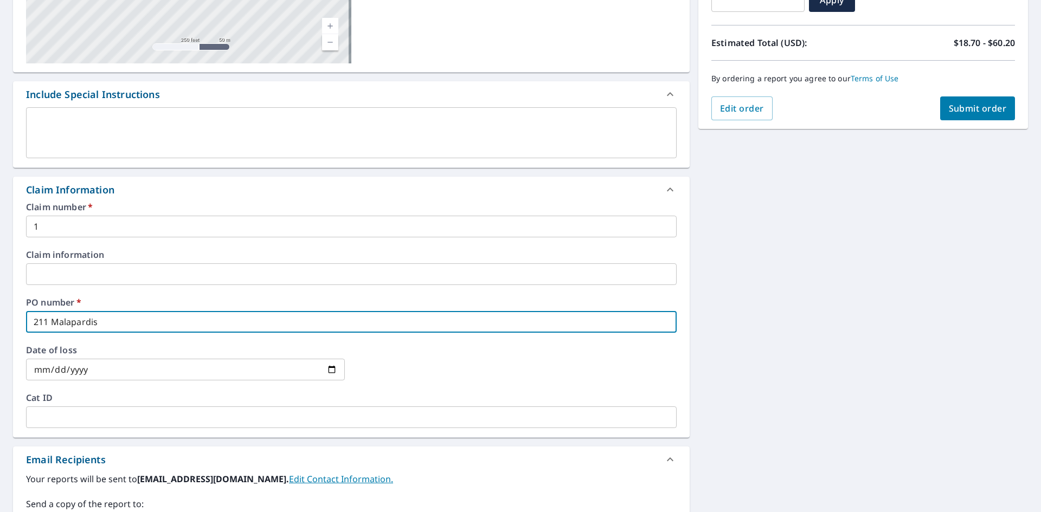
type input "211 Malapardis C"
checkbox input "true"
type input "211 Malapardis Ce"
checkbox input "true"
type input "211 Malapardis Ced"
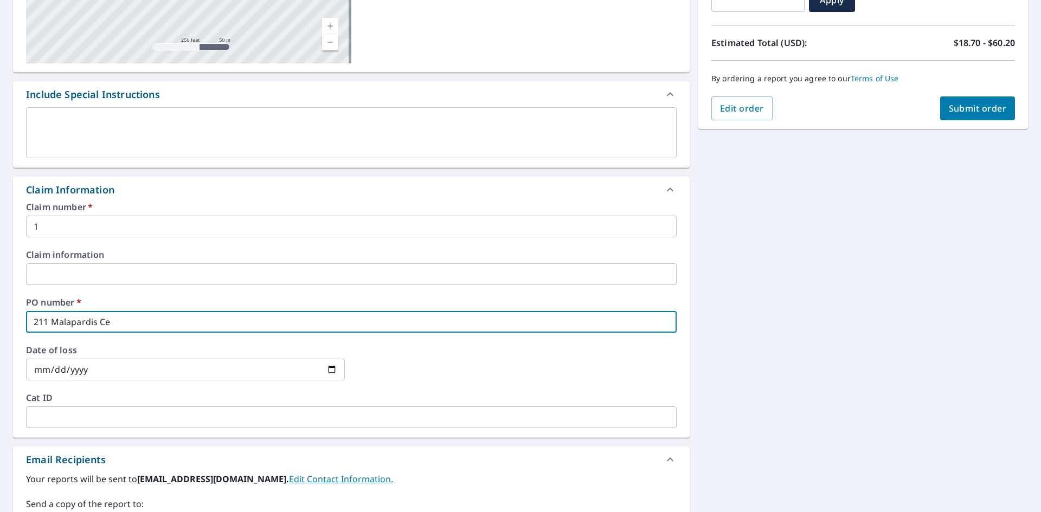
checkbox input "true"
type input "211 Malapardis Ceda"
checkbox input "true"
type input "211 Malapardis Cedar"
checkbox input "true"
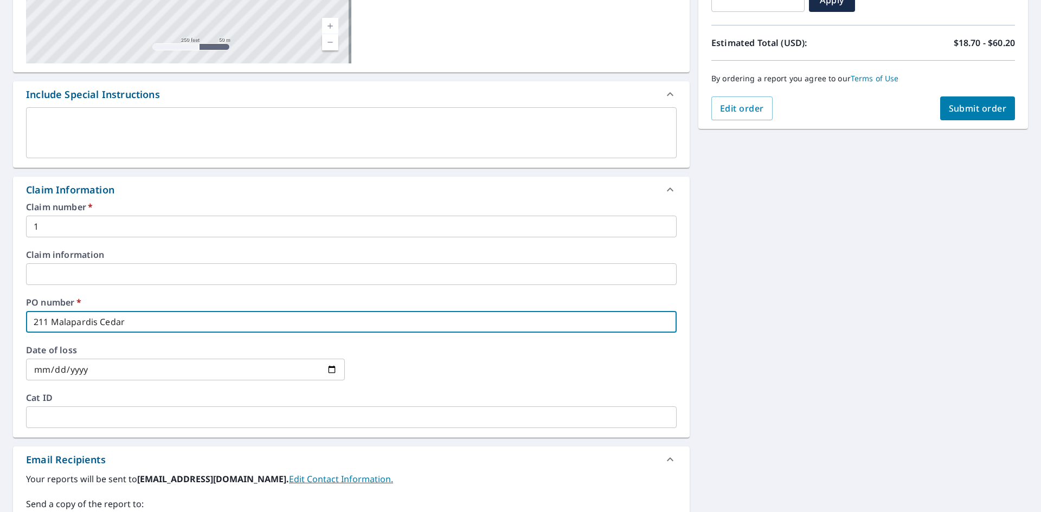
type input "211 Malapardis Cedar"
checkbox input "true"
type input "211 Malapardis Cedar K"
checkbox input "true"
type input "211 Malapardis Cedar Kn"
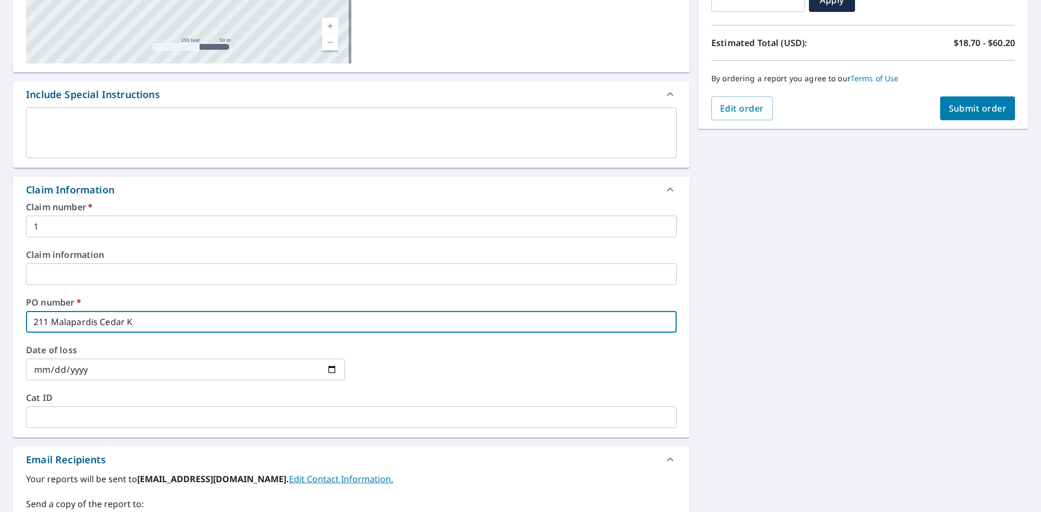
checkbox input "true"
type input "211 Malapardis Cedar Kno"
checkbox input "true"
type input "211 Malapardis Cedar Knol"
checkbox input "true"
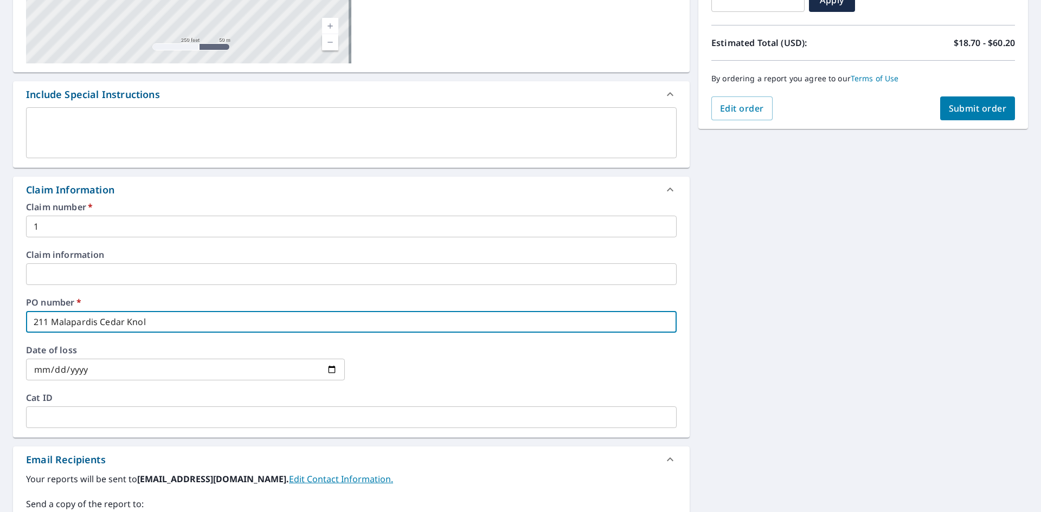
type input "211 Malapardis Cedar [PERSON_NAME]"
checkbox input "true"
type input "211 Malapardis Cedar Knolls"
checkbox input "true"
type input "211 Malapardis Cedar Knolls"
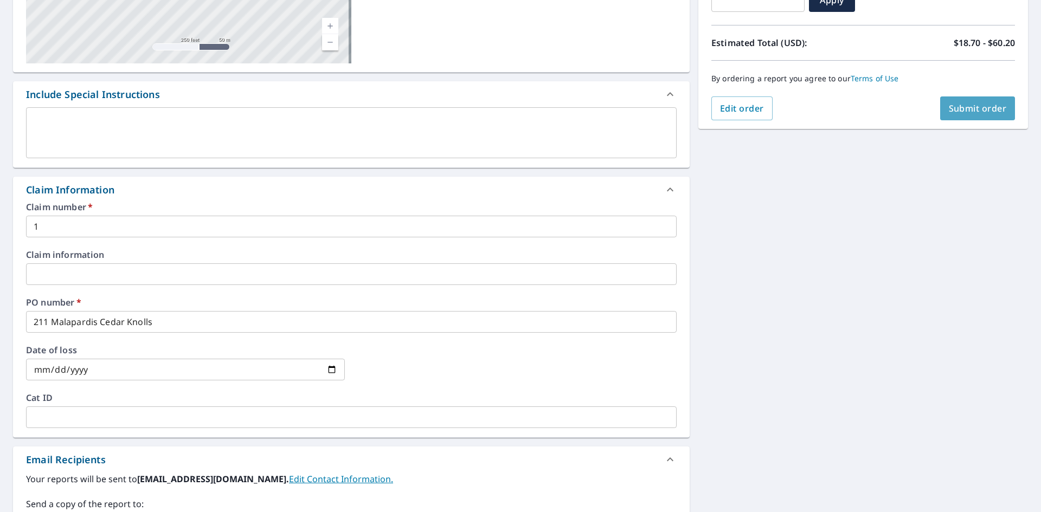
click at [978, 111] on span "Submit order" at bounding box center [978, 108] width 58 height 12
checkbox input "true"
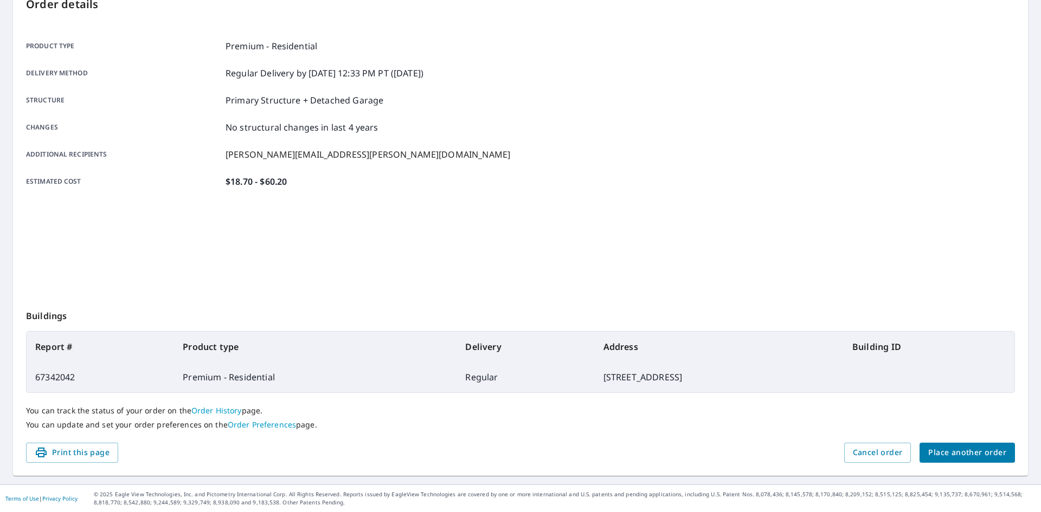
scroll to position [126, 0]
